Goal: Information Seeking & Learning: Learn about a topic

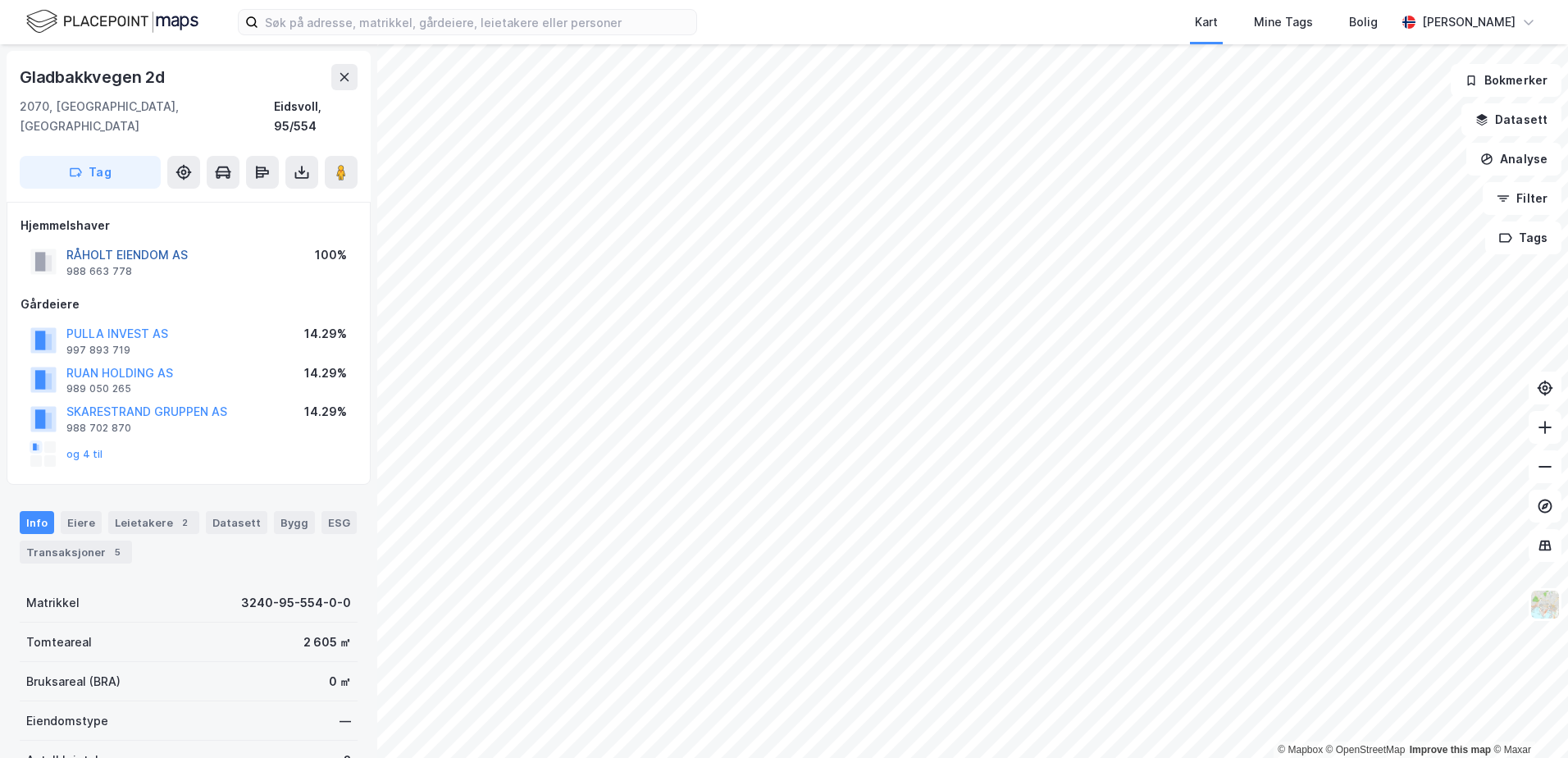
click at [0, 0] on button "RÅHOLT EIENDOM AS" at bounding box center [0, 0] width 0 height 0
